Goal: Transaction & Acquisition: Purchase product/service

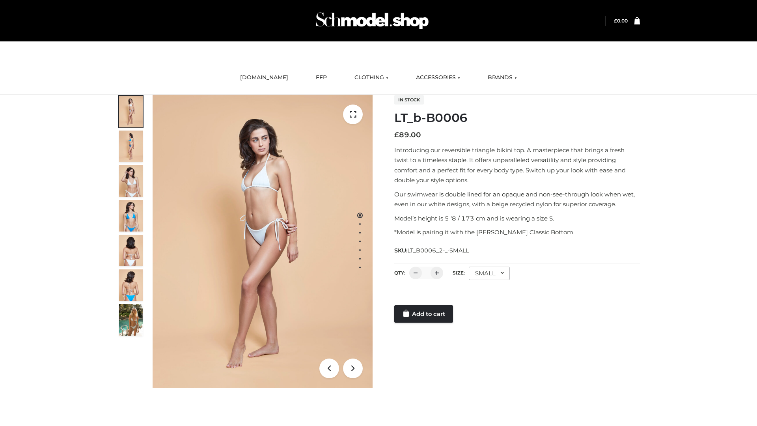
click at [424, 314] on link "Add to cart" at bounding box center [423, 313] width 59 height 17
